Goal: Task Accomplishment & Management: Manage account settings

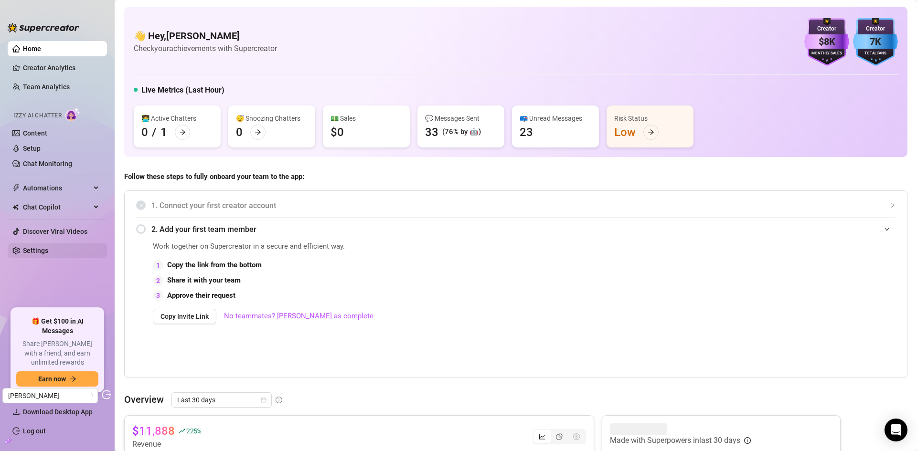
click at [48, 247] on link "Settings" at bounding box center [35, 251] width 25 height 8
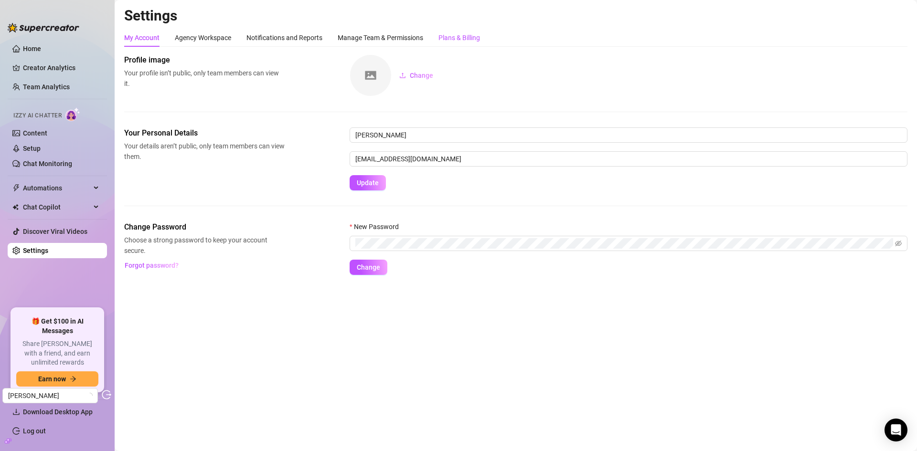
click at [471, 41] on div "Plans & Billing" at bounding box center [459, 37] width 42 height 11
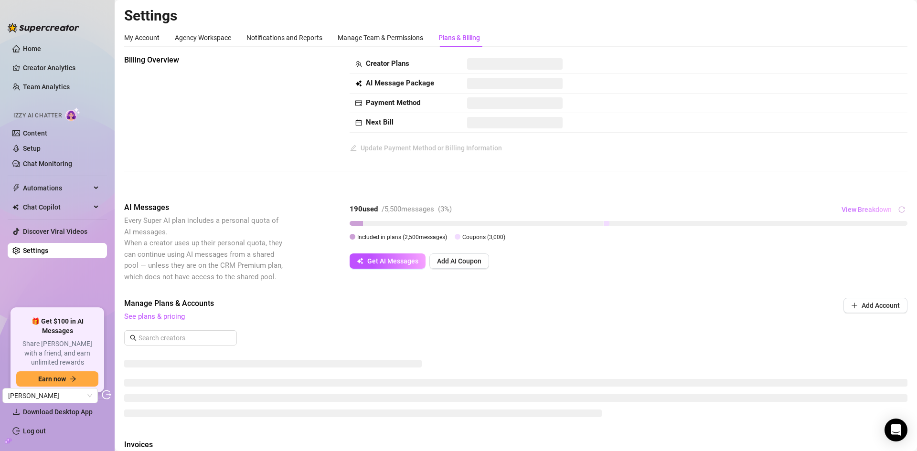
click at [872, 209] on span "View Breakdown" at bounding box center [867, 210] width 50 height 8
click at [812, 186] on div "Billing Overview Creator Plans AI Message Package Payment Method Next Bill Upda…" at bounding box center [515, 120] width 783 height 132
click at [55, 64] on link "Creator Analytics" at bounding box center [61, 67] width 76 height 15
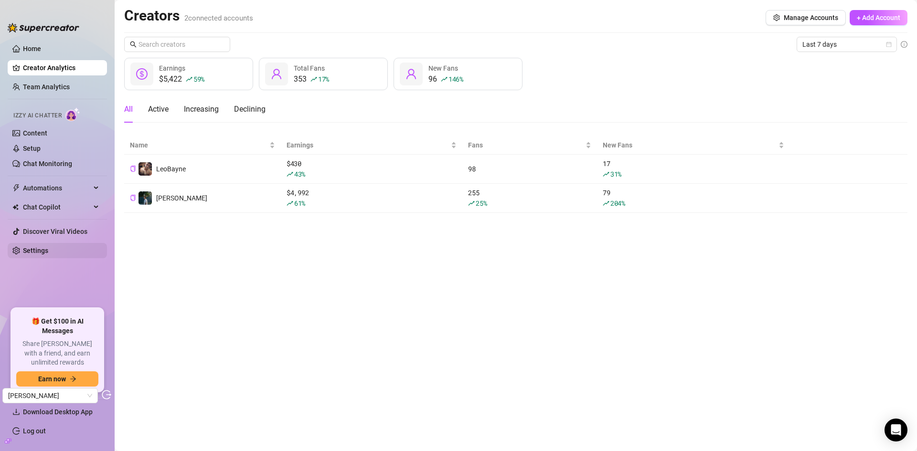
click at [48, 248] on link "Settings" at bounding box center [35, 251] width 25 height 8
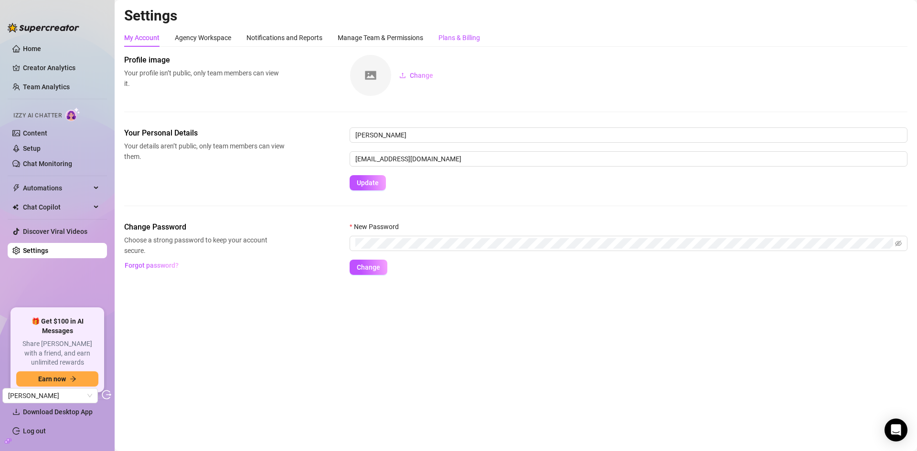
click at [469, 40] on div "Plans & Billing" at bounding box center [459, 37] width 42 height 11
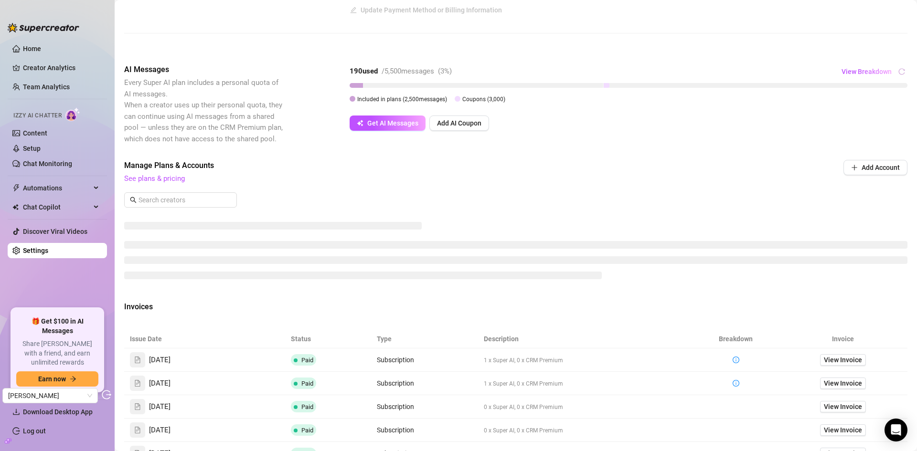
scroll to position [78, 0]
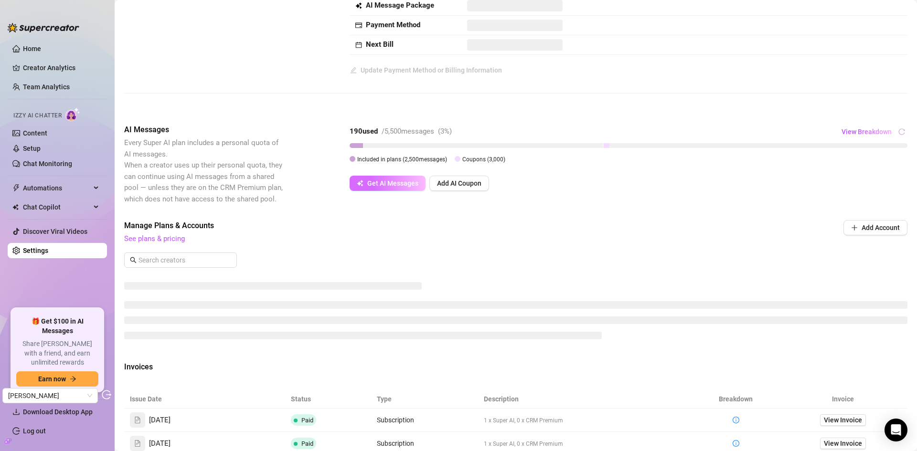
click at [389, 184] on span "Get AI Messages" at bounding box center [392, 184] width 51 height 8
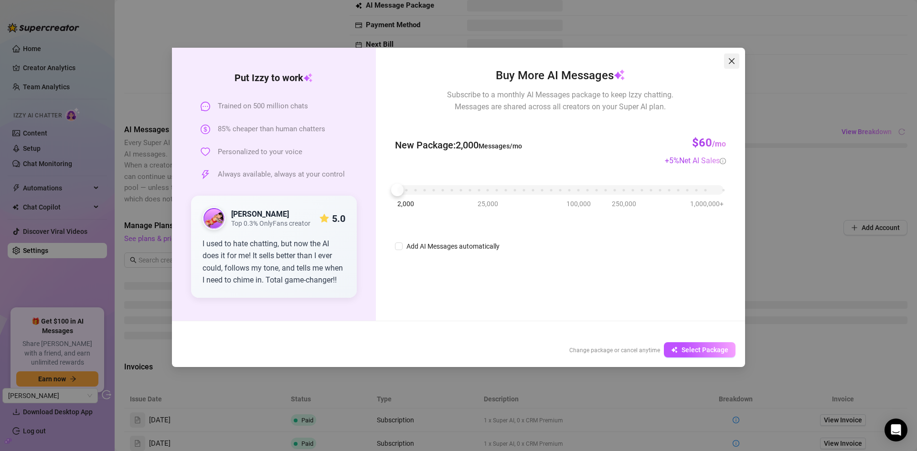
click at [732, 59] on icon "close" at bounding box center [732, 61] width 8 height 8
